Goal: Check status: Check status

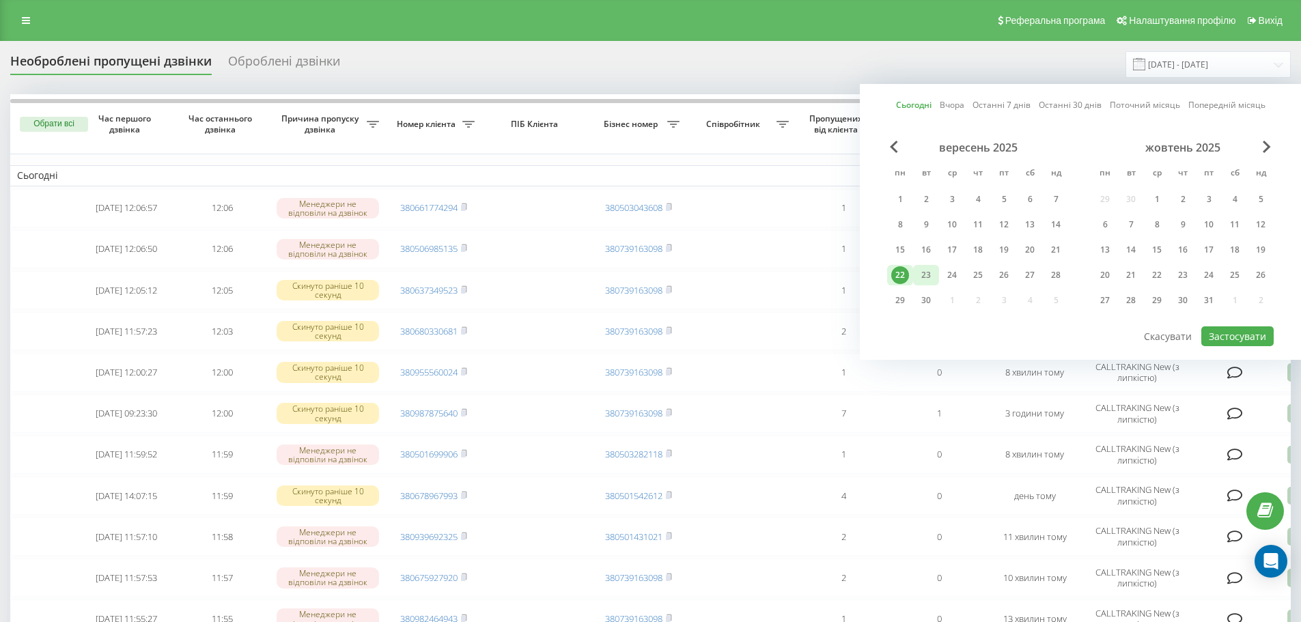
click at [929, 281] on div "23" at bounding box center [926, 275] width 18 height 18
click at [896, 270] on div "22" at bounding box center [900, 275] width 18 height 18
click at [1245, 328] on button "Застосувати" at bounding box center [1237, 336] width 72 height 20
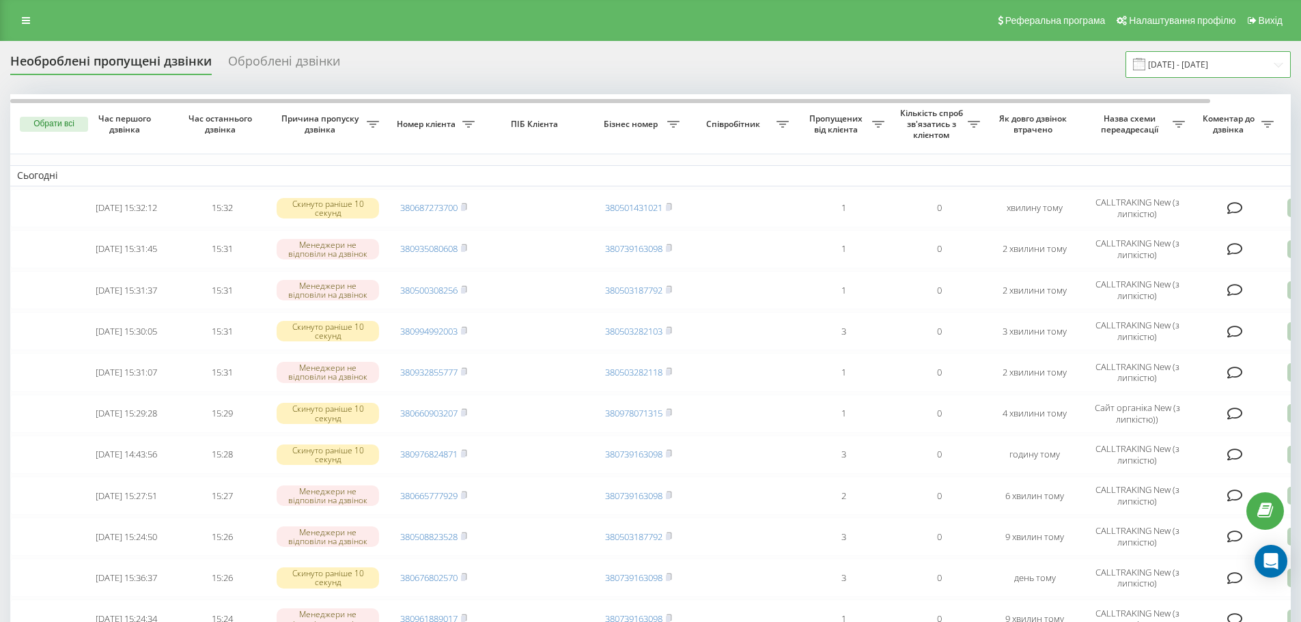
click at [1166, 68] on input "[DATE] - [DATE]" at bounding box center [1207, 64] width 165 height 27
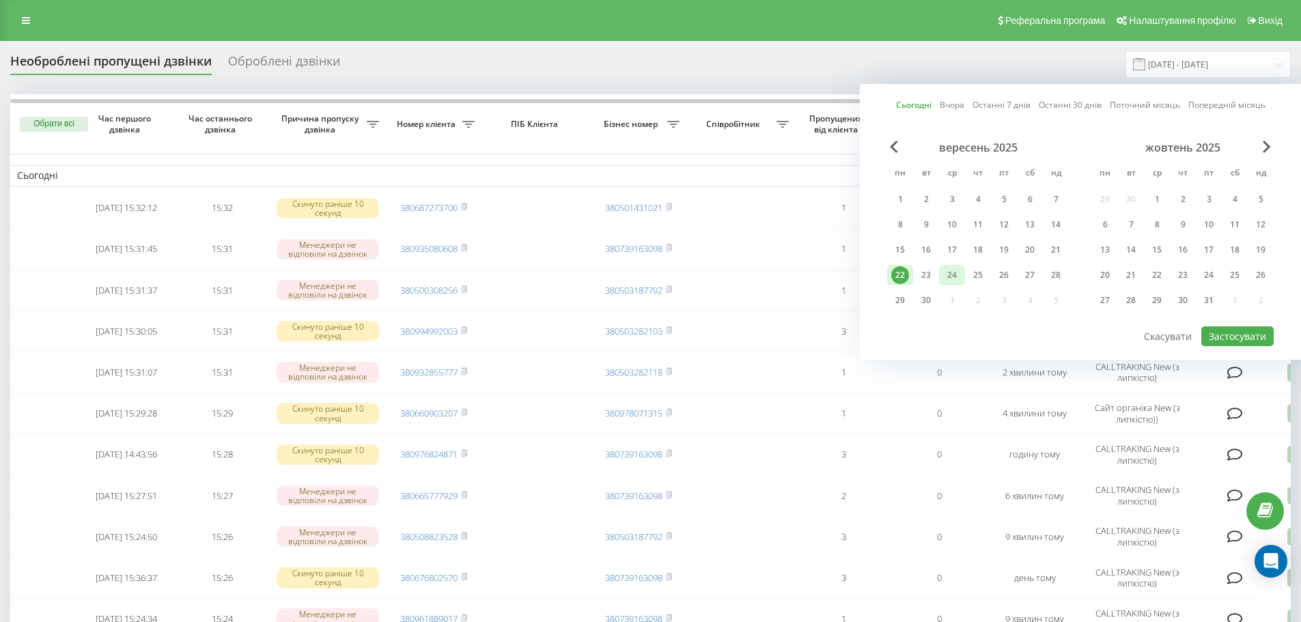
click at [944, 277] on div "24" at bounding box center [952, 275] width 18 height 18
click at [910, 281] on div "22" at bounding box center [900, 275] width 26 height 20
click at [1249, 330] on button "Застосувати" at bounding box center [1237, 336] width 72 height 20
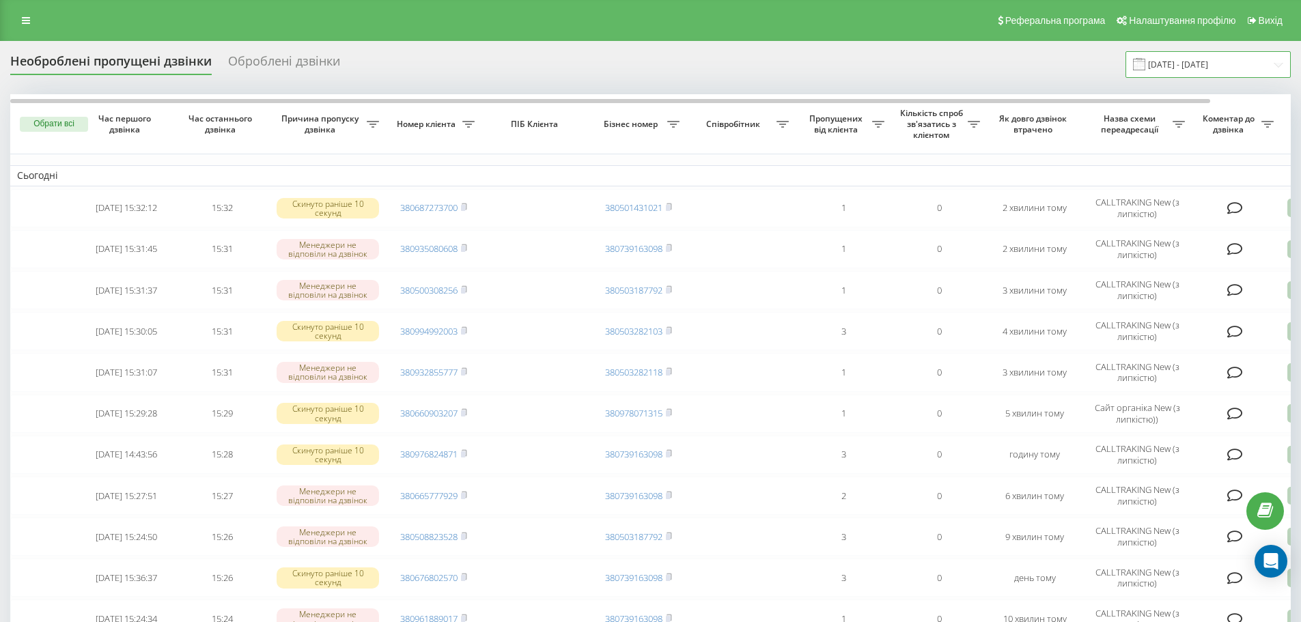
drag, startPoint x: 1166, startPoint y: 54, endPoint x: 1158, endPoint y: 72, distance: 20.2
click at [1166, 54] on input "[DATE] - [DATE]" at bounding box center [1207, 64] width 165 height 27
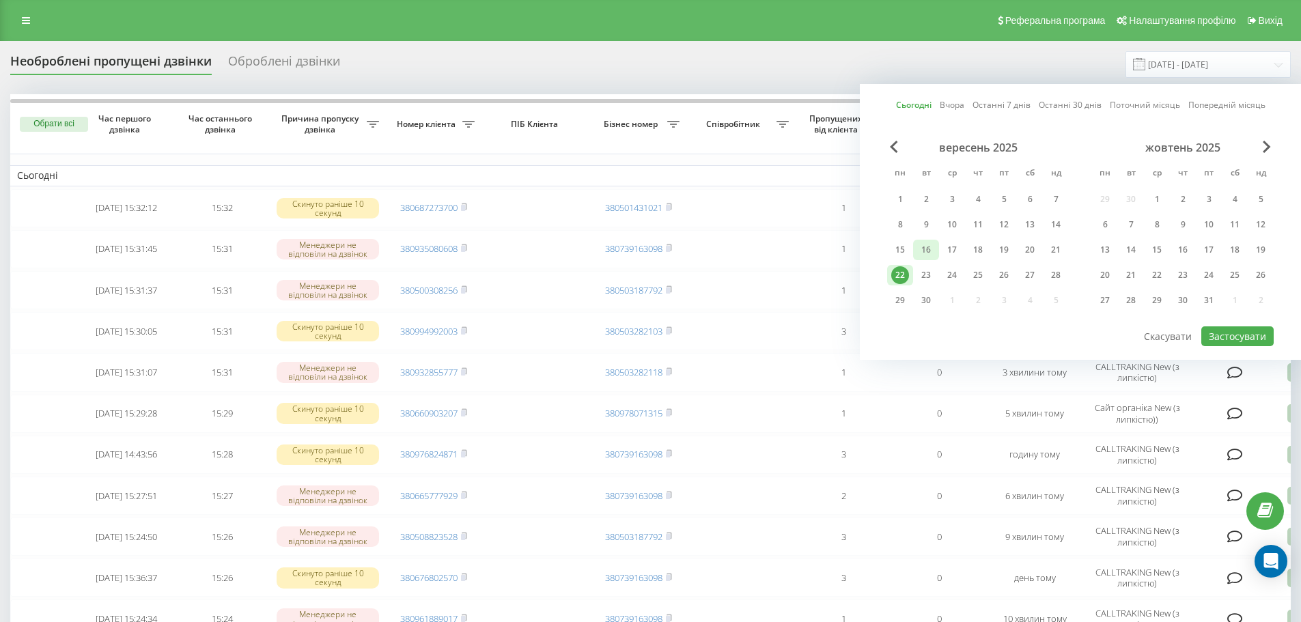
click at [931, 258] on div "16" at bounding box center [926, 250] width 18 height 18
click at [905, 277] on div "22" at bounding box center [900, 275] width 18 height 18
click at [900, 275] on div "22" at bounding box center [900, 275] width 18 height 18
click at [1240, 339] on button "Застосувати" at bounding box center [1237, 336] width 72 height 20
